Goal: Navigation & Orientation: Understand site structure

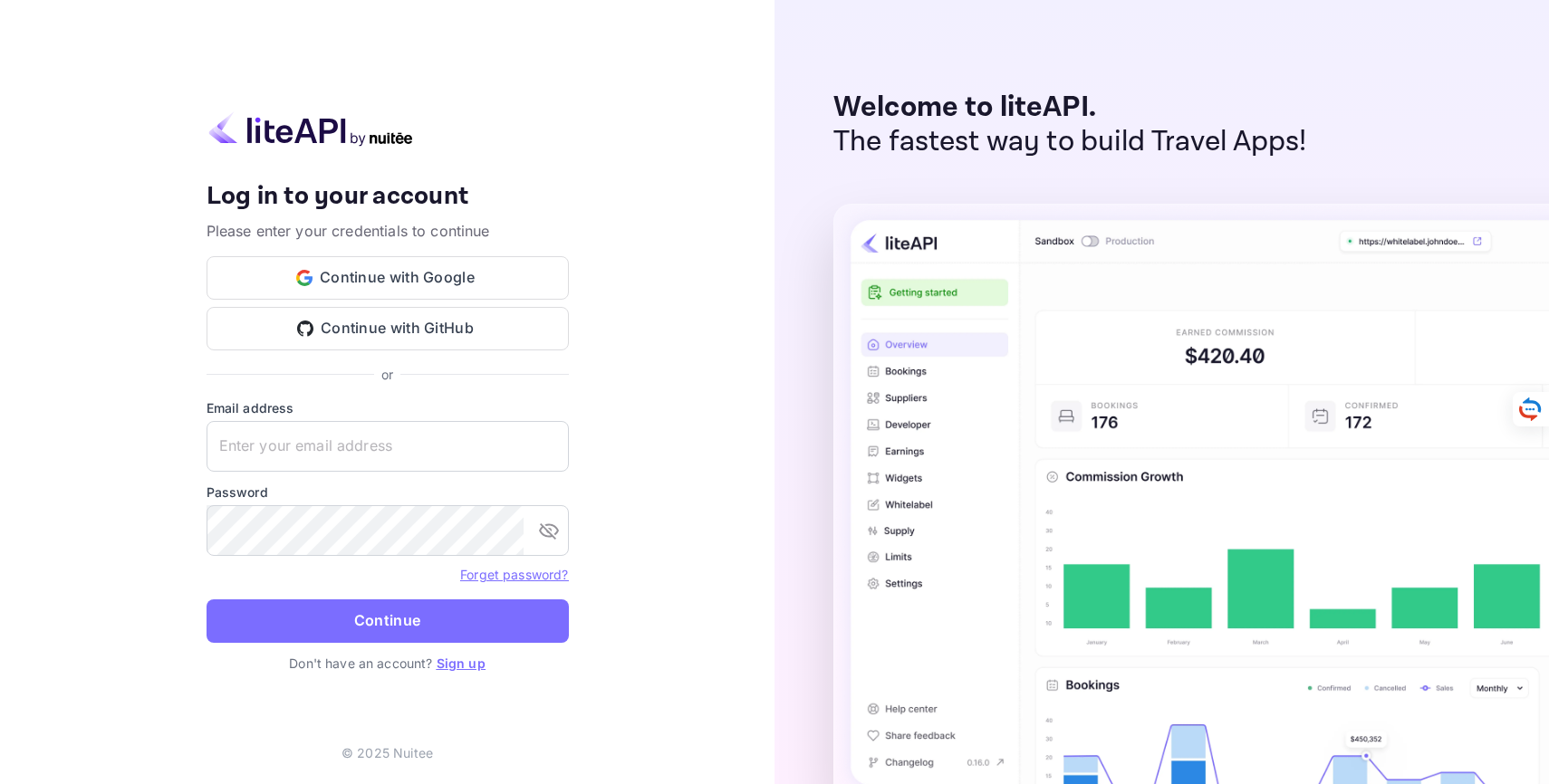
click at [359, 490] on label "Password" at bounding box center [387, 492] width 362 height 19
click at [351, 445] on input "text" at bounding box center [387, 446] width 362 height 51
type input "ticitz.team@softcery.com"
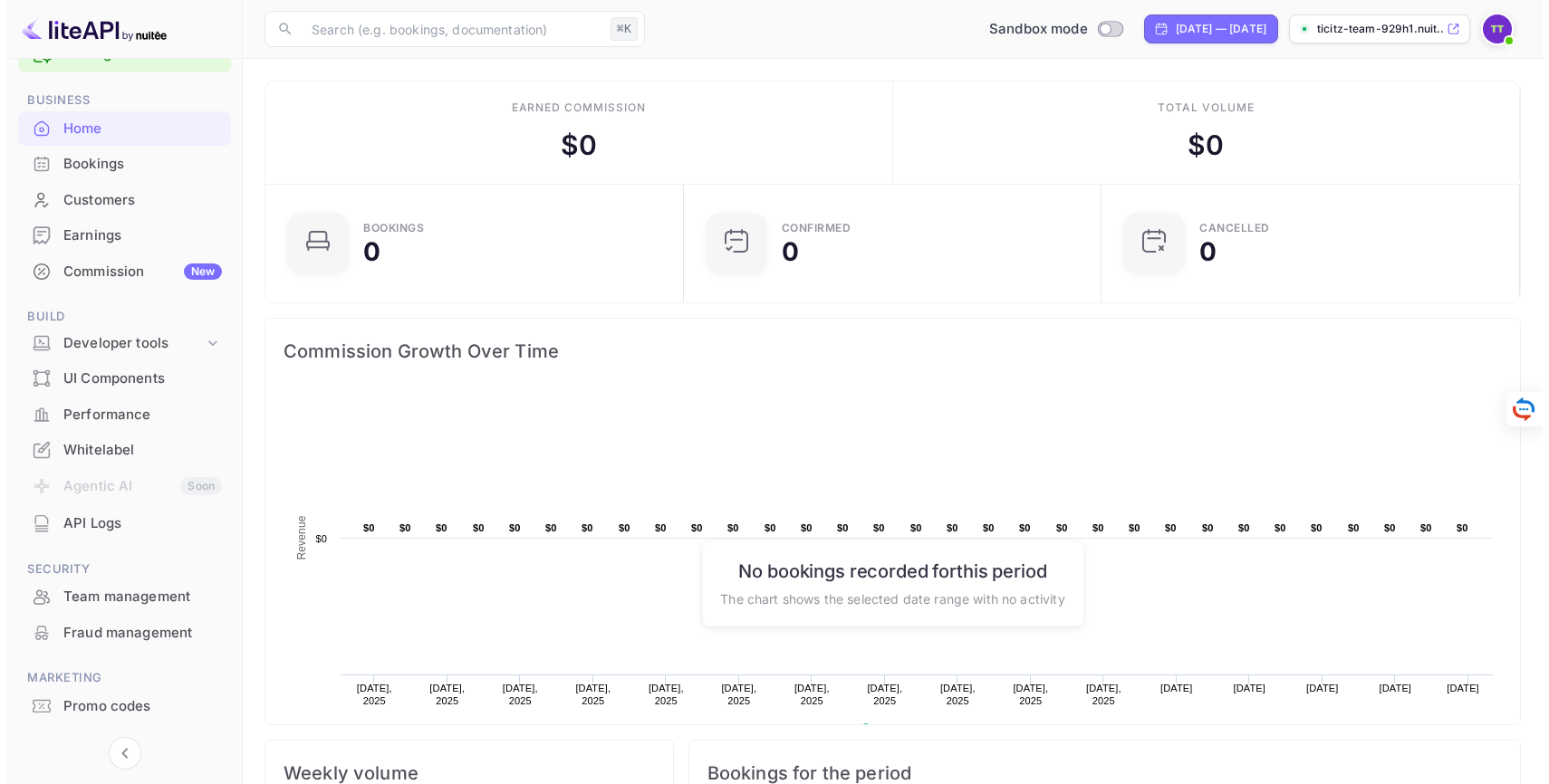
scroll to position [59, 0]
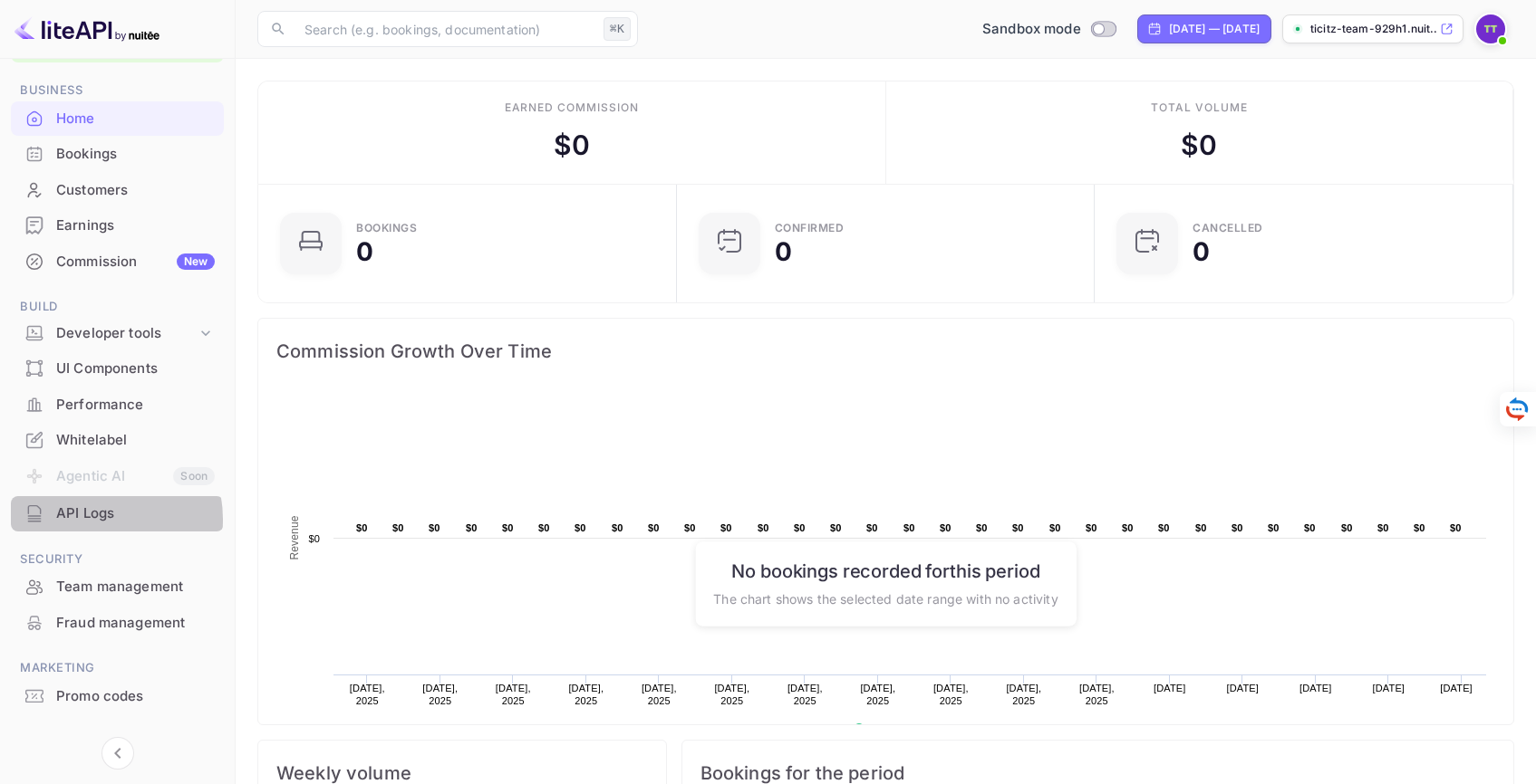
click at [85, 520] on div "API Logs" at bounding box center [136, 514] width 159 height 21
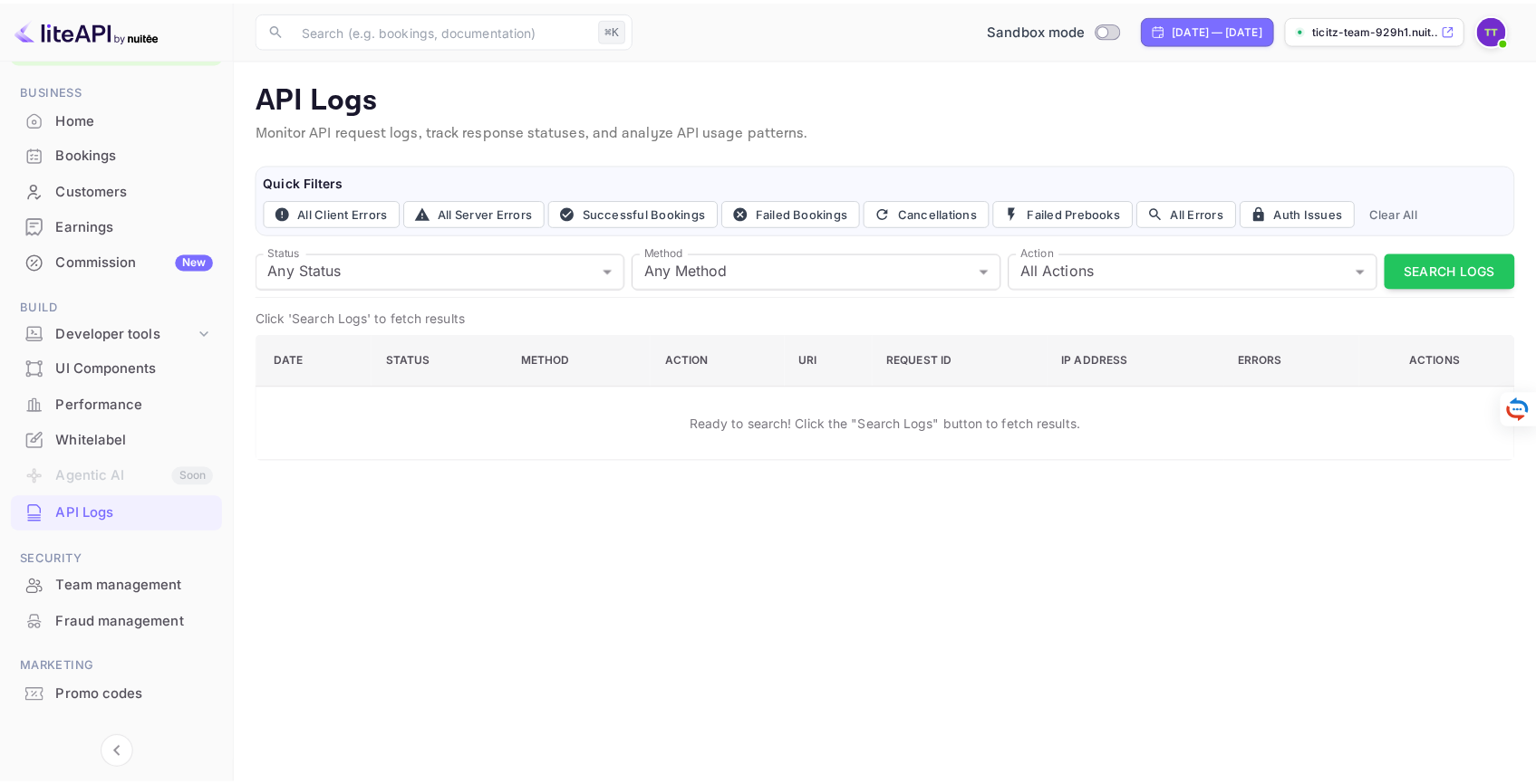
scroll to position [89, 0]
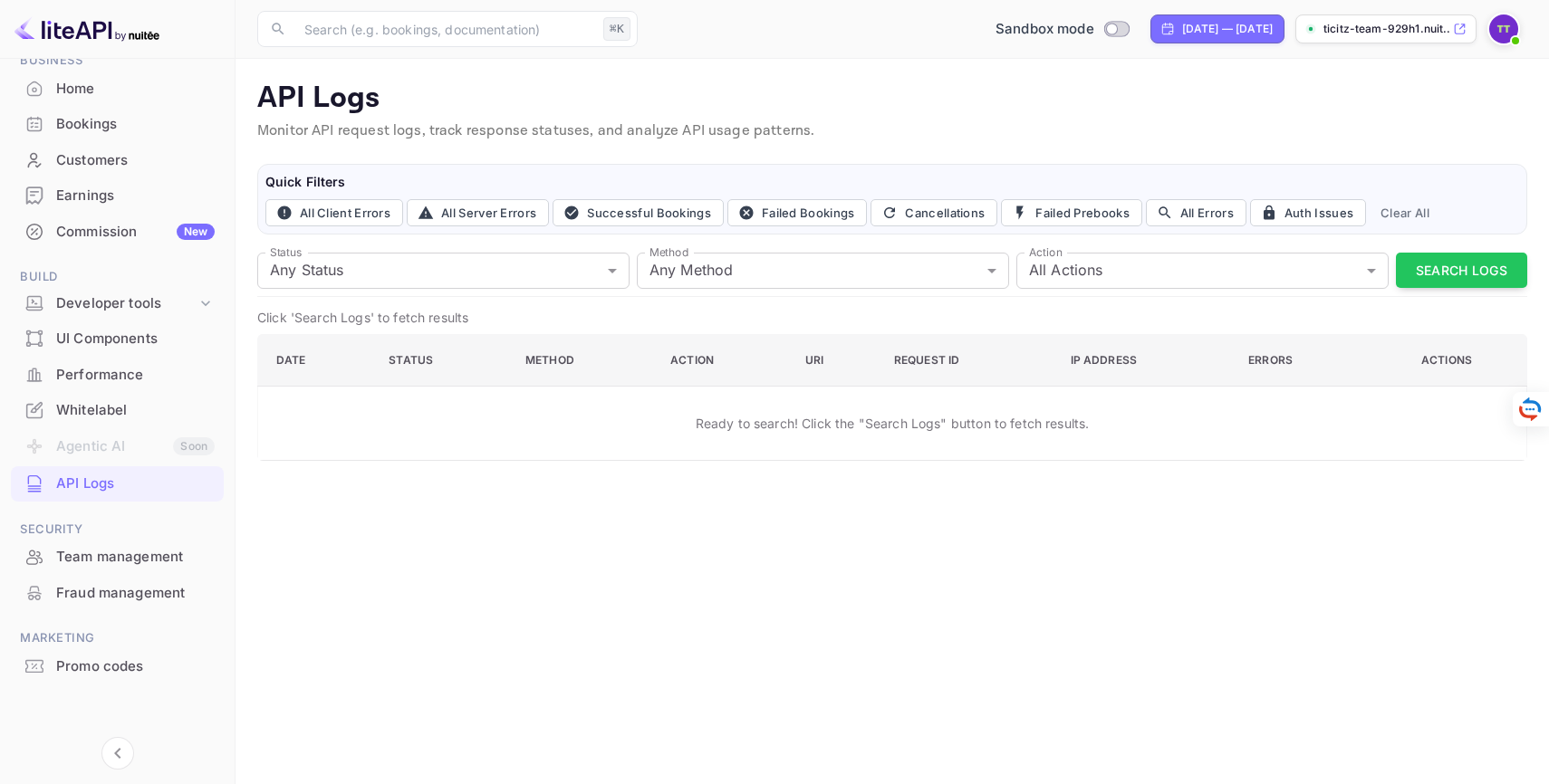
click at [87, 413] on div "Whitelabel" at bounding box center [136, 411] width 159 height 21
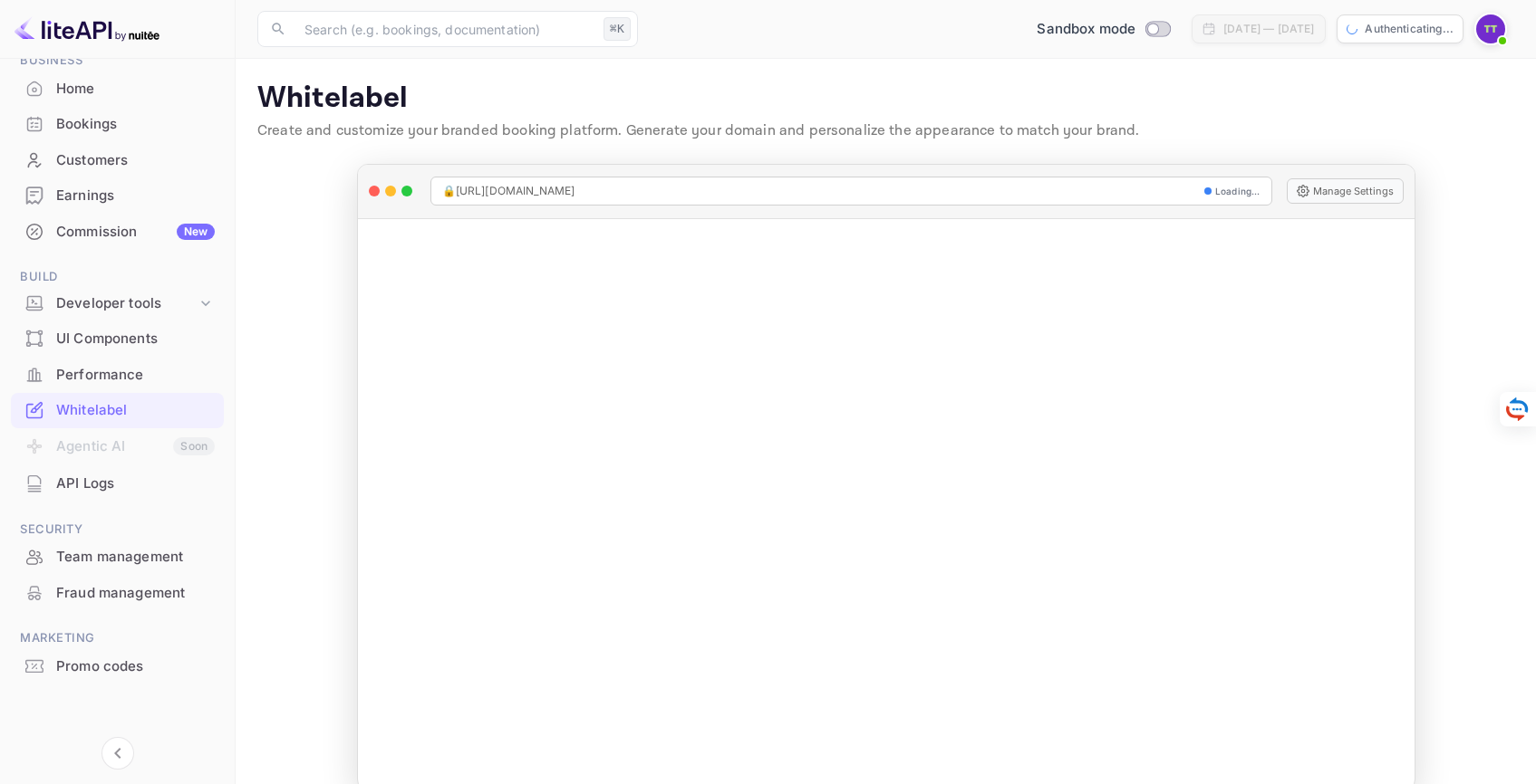
click at [93, 377] on div "Performance" at bounding box center [136, 375] width 159 height 21
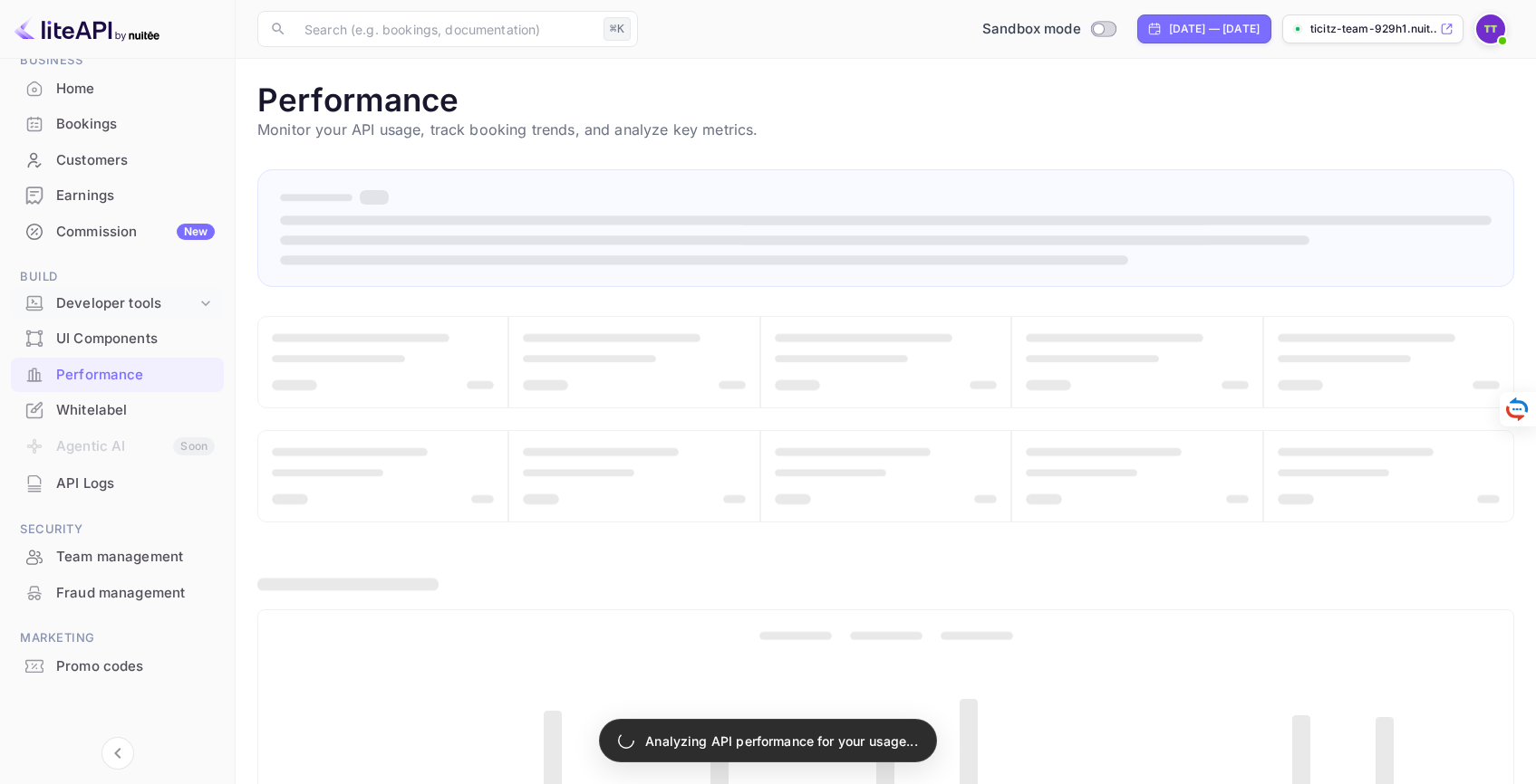
click at [92, 307] on div "Developer tools" at bounding box center [127, 304] width 141 height 21
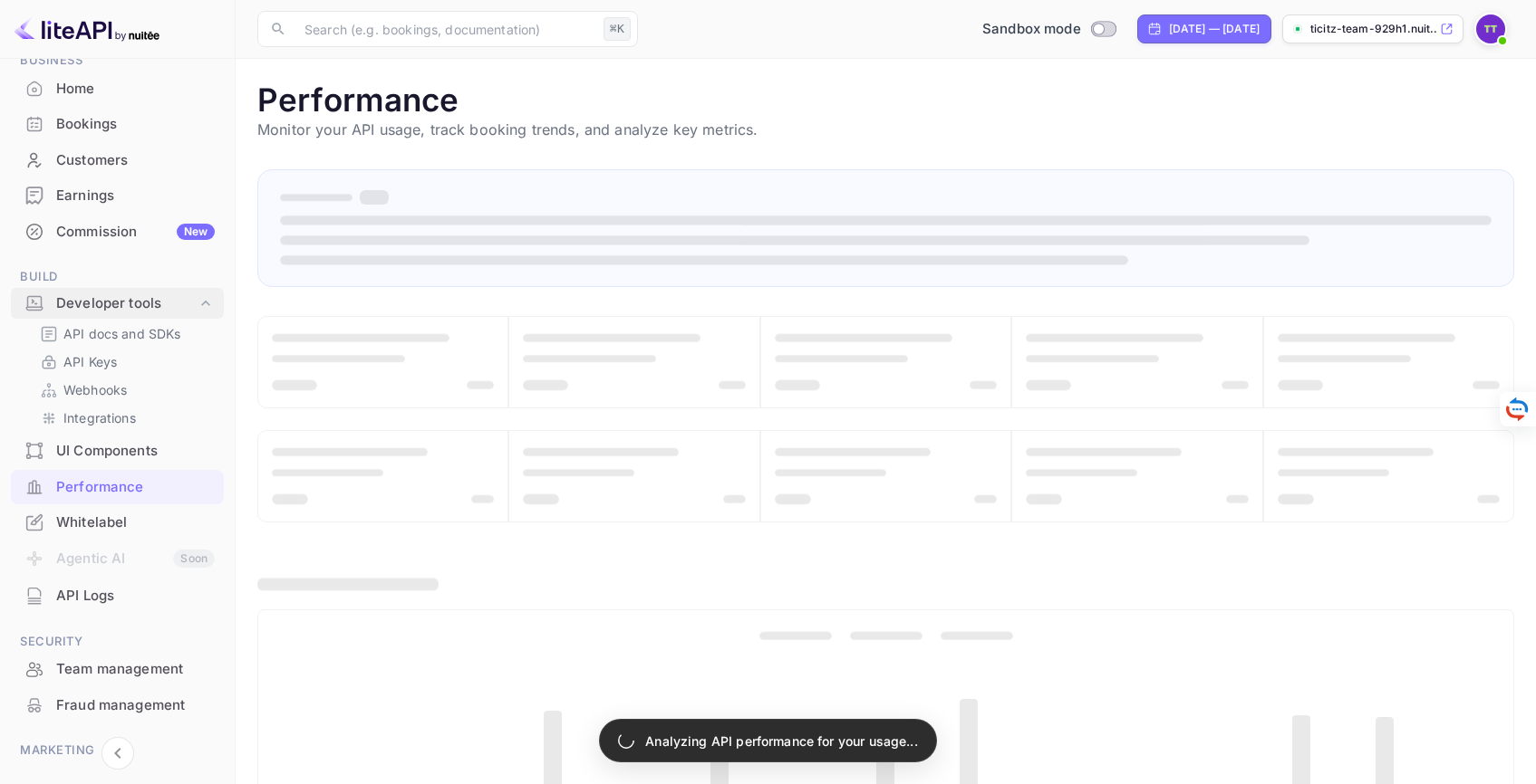
click at [92, 307] on div "Developer tools" at bounding box center [127, 304] width 141 height 21
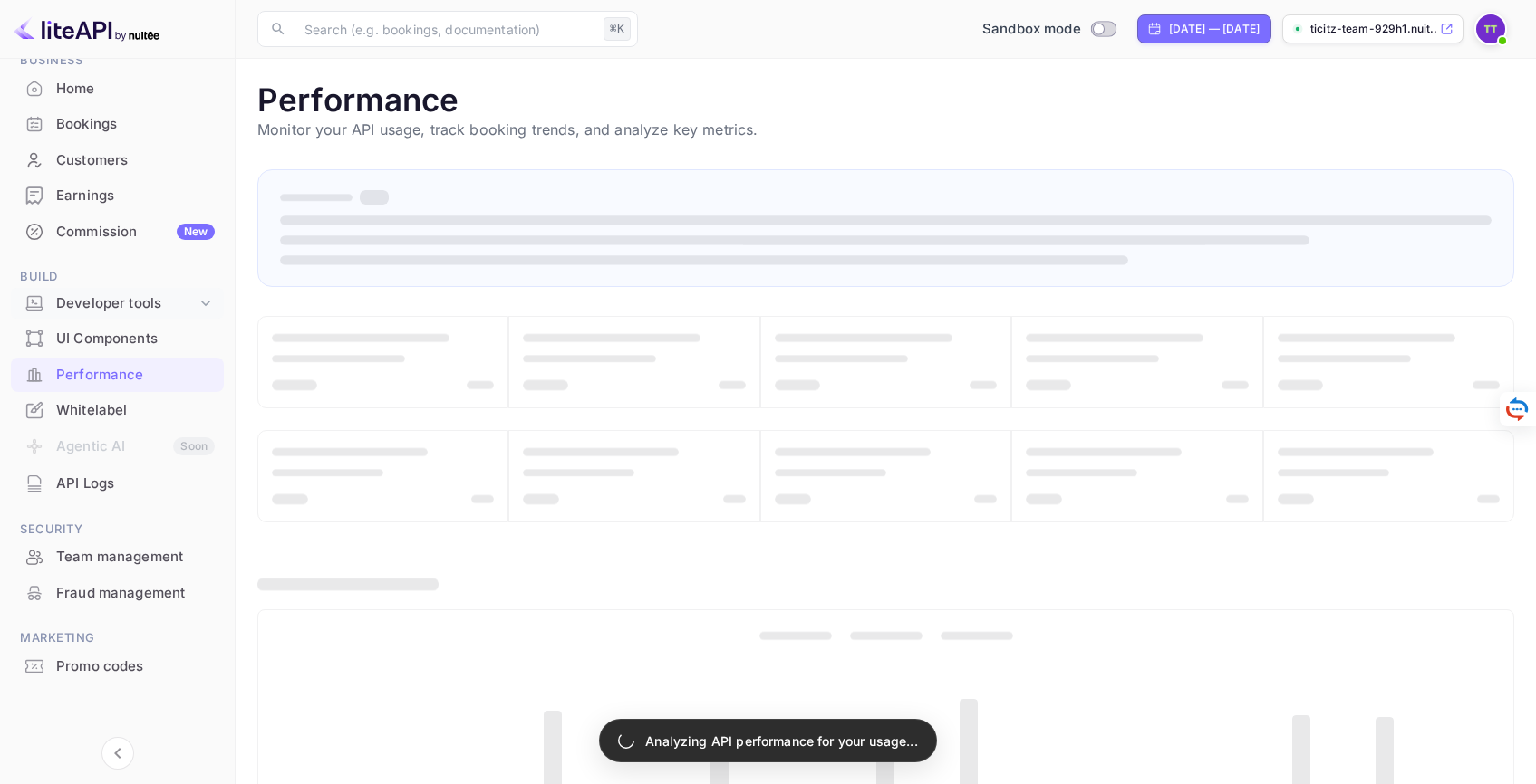
click at [92, 307] on div "Developer tools" at bounding box center [127, 304] width 141 height 21
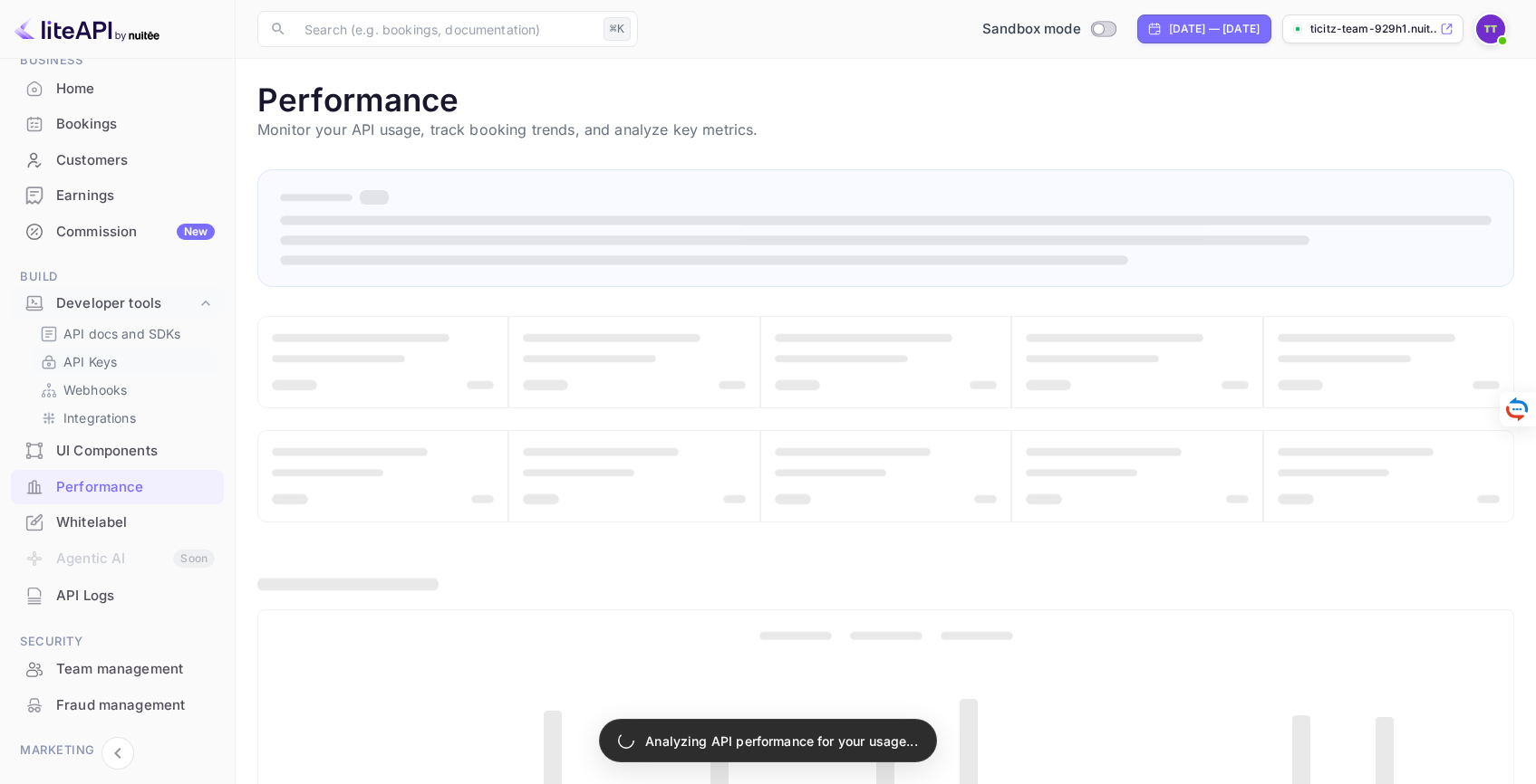
click at [87, 360] on p "API Keys" at bounding box center [89, 361] width 54 height 19
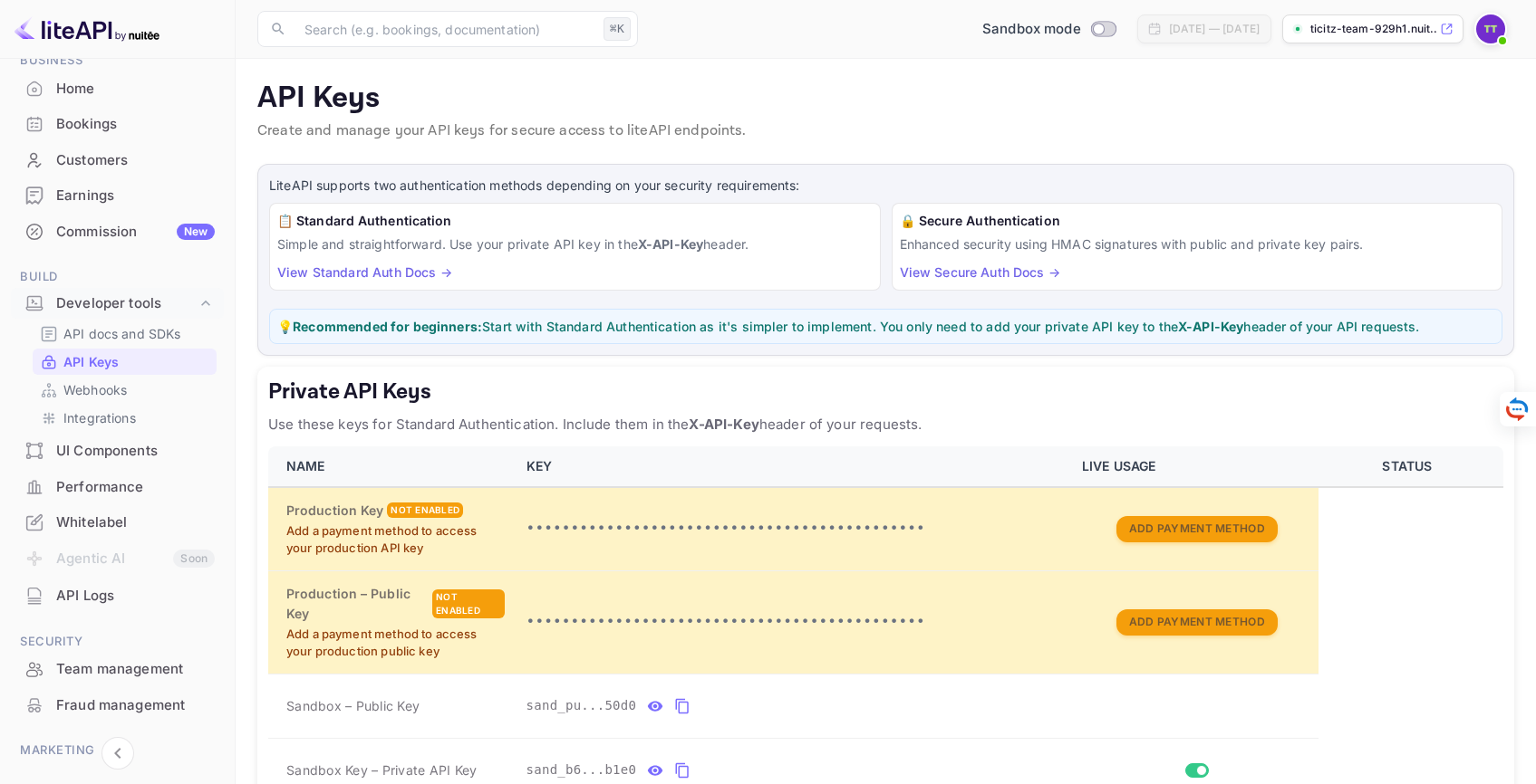
click at [78, 95] on div "Home" at bounding box center [136, 89] width 159 height 21
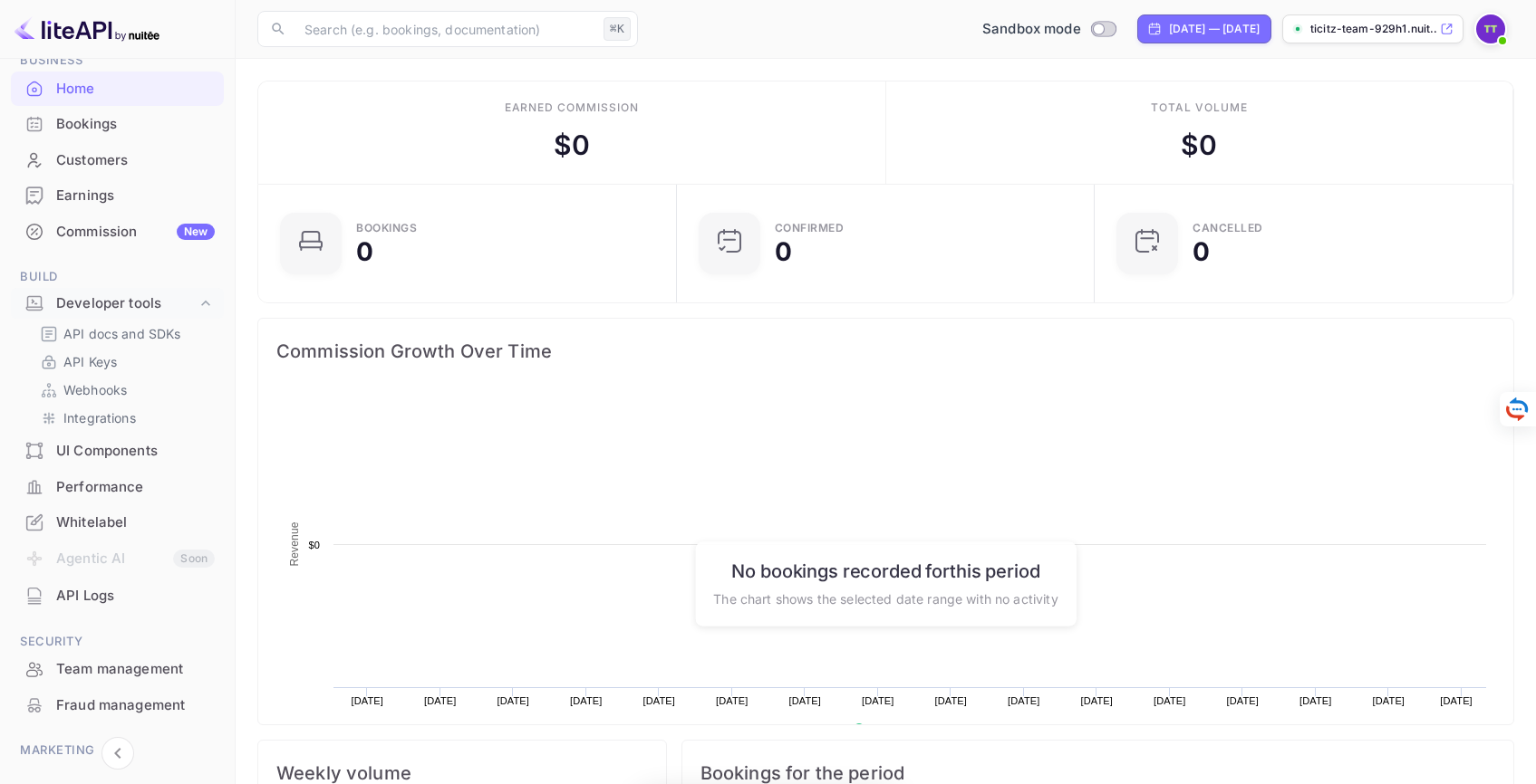
scroll to position [281, 395]
